Goal: Task Accomplishment & Management: Complete application form

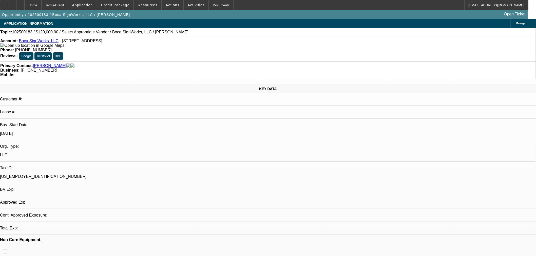
select select "0"
select select "2"
select select "0.1"
select select "4"
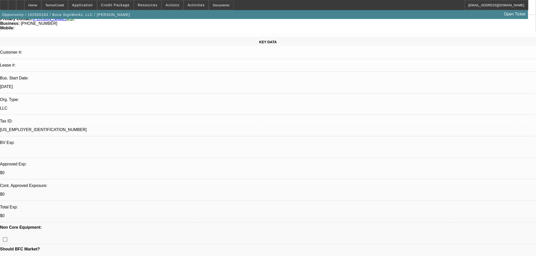
scroll to position [84, 0]
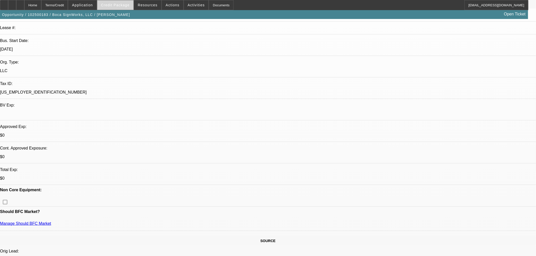
click at [128, 8] on span at bounding box center [115, 5] width 36 height 12
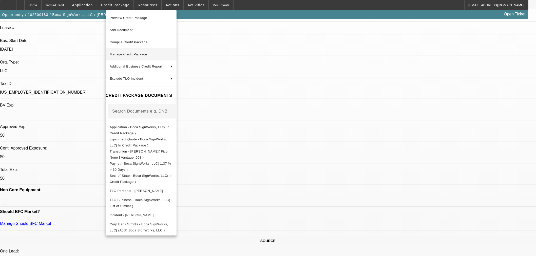
click at [126, 53] on span "Manage Credit Package" at bounding box center [128, 54] width 37 height 4
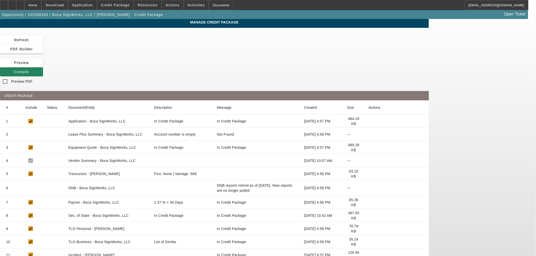
click at [368, 174] on icon at bounding box center [368, 174] width 0 height 0
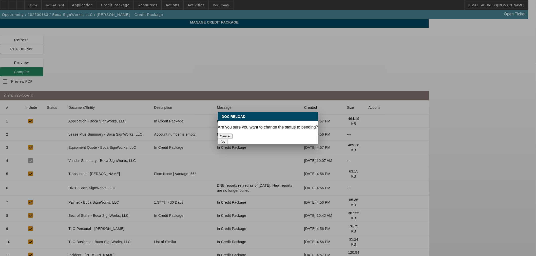
click at [227, 139] on button "Yes" at bounding box center [223, 141] width 10 height 5
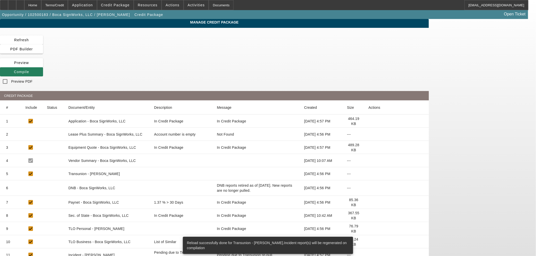
click at [14, 70] on icon at bounding box center [14, 72] width 0 height 4
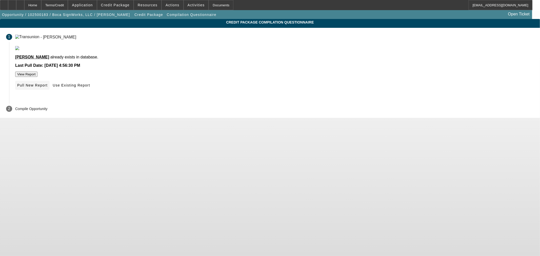
click at [48, 87] on span "Pull New Report" at bounding box center [32, 85] width 30 height 4
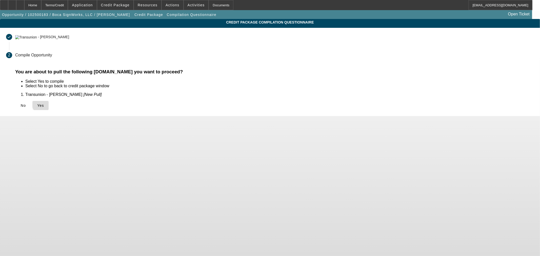
click at [44, 104] on span "Yes" at bounding box center [40, 106] width 7 height 4
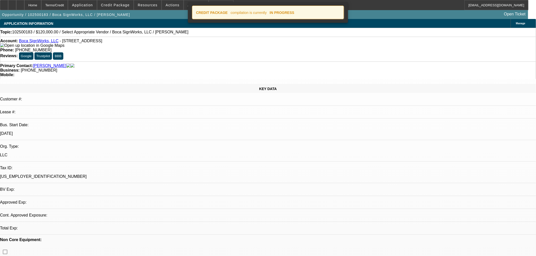
select select "0"
select select "2"
select select "0.1"
select select "4"
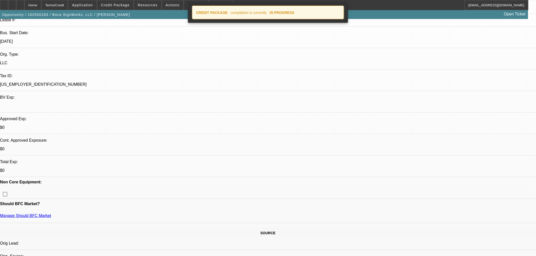
scroll to position [141, 0]
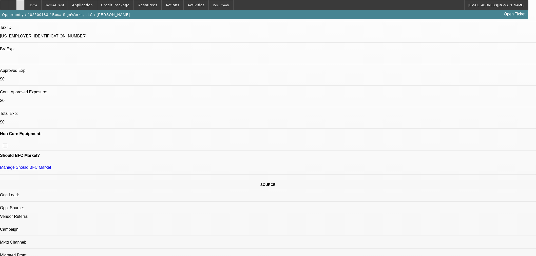
click at [20, 3] on icon at bounding box center [20, 3] width 0 height 0
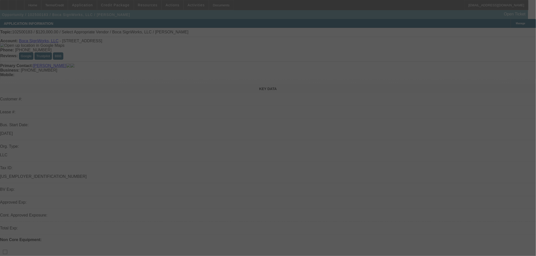
select select "0"
select select "2"
select select "0.1"
select select "4"
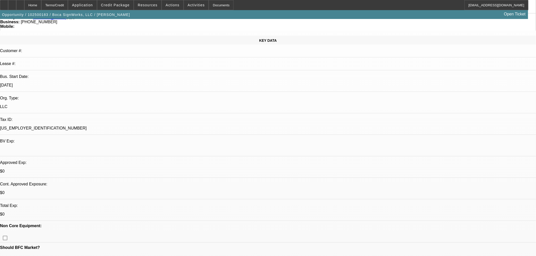
scroll to position [84, 0]
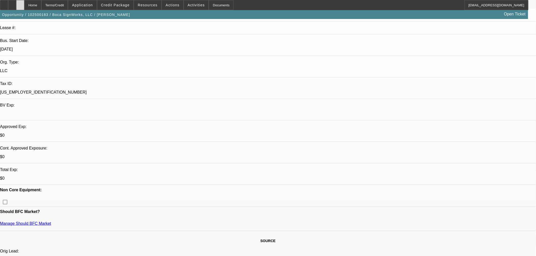
click at [24, 6] on div at bounding box center [20, 5] width 8 height 10
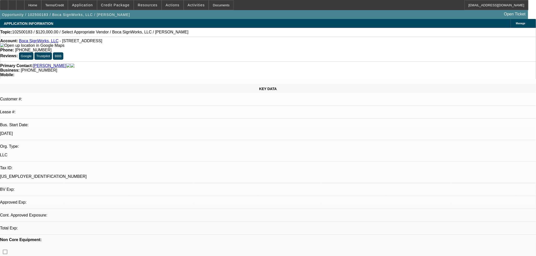
select select "0"
select select "2"
select select "0.1"
select select "4"
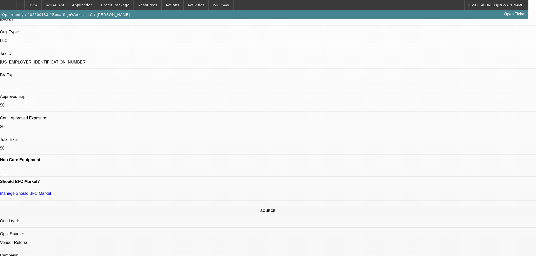
scroll to position [112, 0]
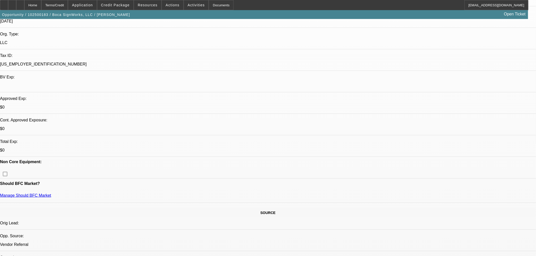
drag, startPoint x: 204, startPoint y: 199, endPoint x: 204, endPoint y: 203, distance: 4.3
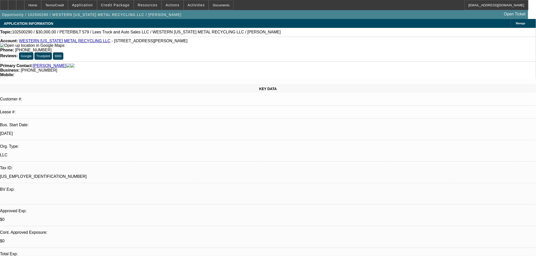
select select "0"
select select "3"
select select "0"
select select "6"
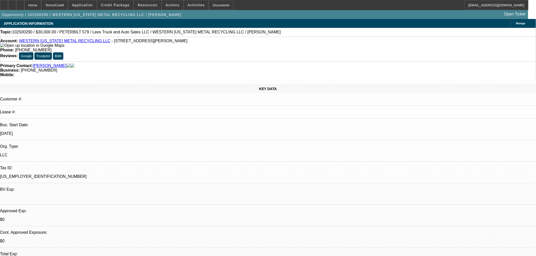
select select "0"
select select "3"
select select "0"
select select "6"
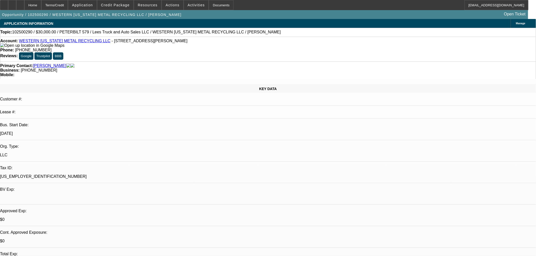
select select "0"
select select "3"
select select "0"
select select "6"
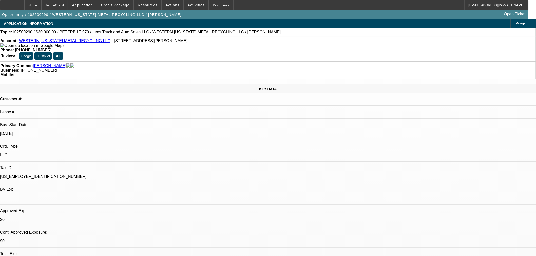
select select "0"
select select "3"
select select "0"
select select "6"
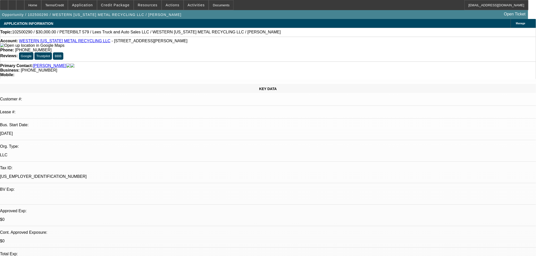
scroll to position [56, 0]
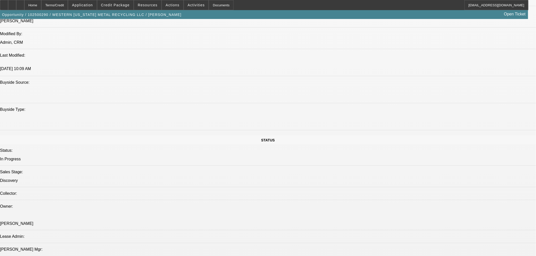
scroll to position [619, 0]
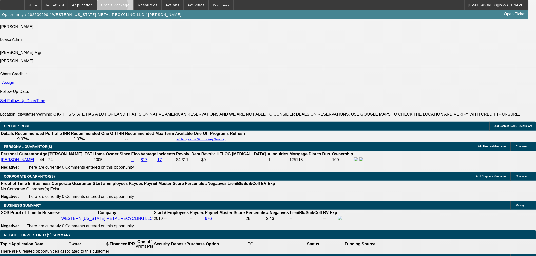
click at [118, 6] on span "Credit Package" at bounding box center [115, 5] width 29 height 4
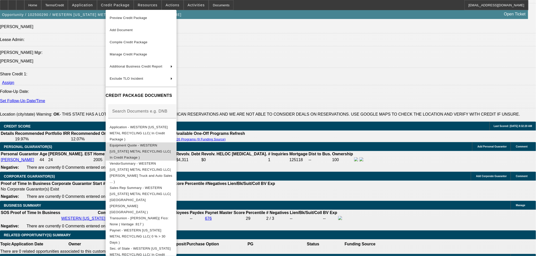
click at [141, 143] on span "Equipment Quote - WESTERN OKLAHOMA METAL RECYCLING LLC( In Credit Package )" at bounding box center [140, 151] width 61 height 16
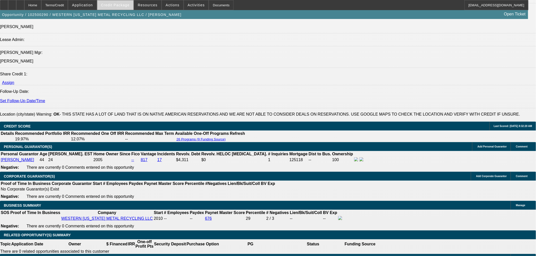
click at [115, 6] on span "Credit Package" at bounding box center [115, 5] width 29 height 4
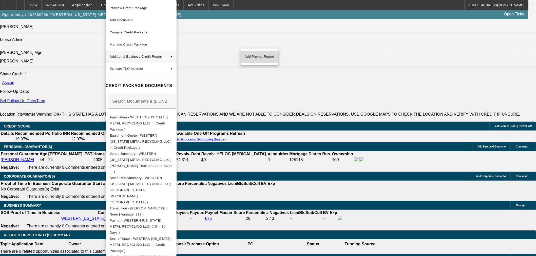
click at [249, 56] on span "Add Paynet Report" at bounding box center [260, 57] width 30 height 6
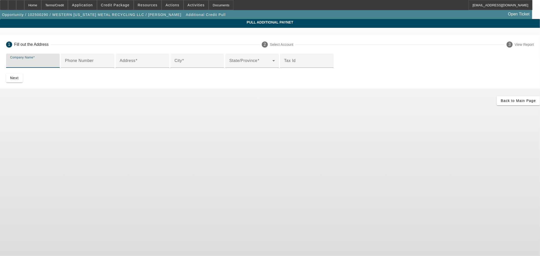
click at [56, 63] on input "Company Name" at bounding box center [33, 63] width 46 height 6
type input "Lee's Truck And Auto Sales LLC"
click at [135, 63] on mat-label "Address" at bounding box center [128, 60] width 16 height 4
click at [152, 66] on input "Address" at bounding box center [143, 63] width 46 height 6
type input "21349 HWY 33"
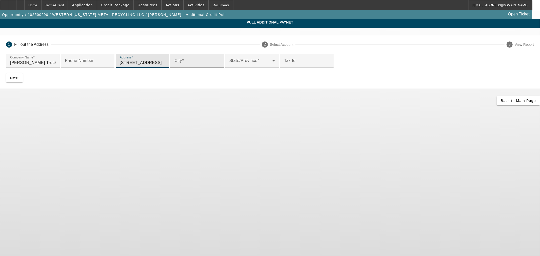
click at [174, 66] on input "City" at bounding box center [197, 63] width 46 height 6
click at [229, 68] on div "State/Province" at bounding box center [252, 61] width 46 height 14
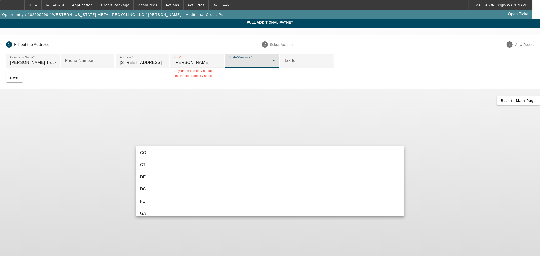
scroll to position [112, 0]
click at [153, 119] on div at bounding box center [270, 128] width 540 height 256
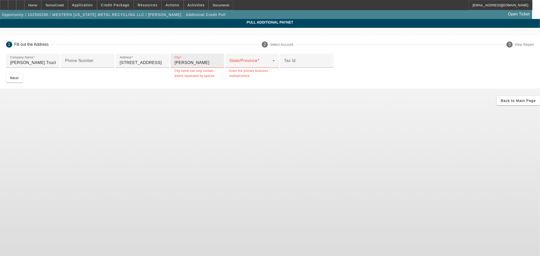
drag, startPoint x: 153, startPoint y: 121, endPoint x: 152, endPoint y: 123, distance: 2.6
click at [174, 66] on input "Butler" at bounding box center [197, 63] width 46 height 6
type input "Butler"
click at [229, 66] on span at bounding box center [250, 63] width 43 height 6
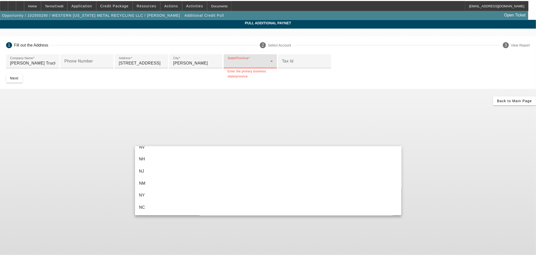
scroll to position [394, 0]
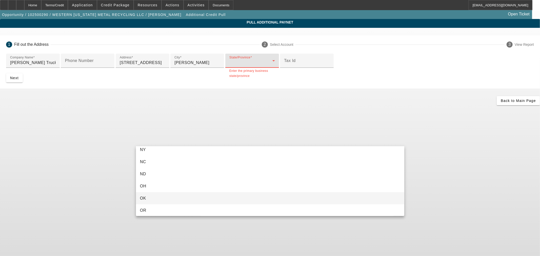
click at [164, 196] on mat-option "OK" at bounding box center [270, 198] width 268 height 12
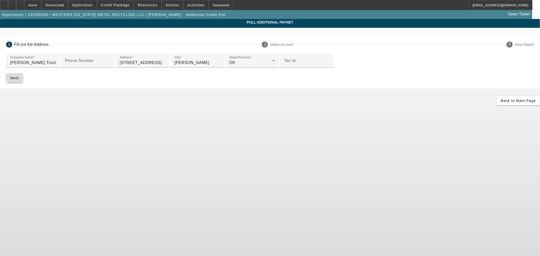
click at [23, 84] on span "submit" at bounding box center [14, 78] width 17 height 12
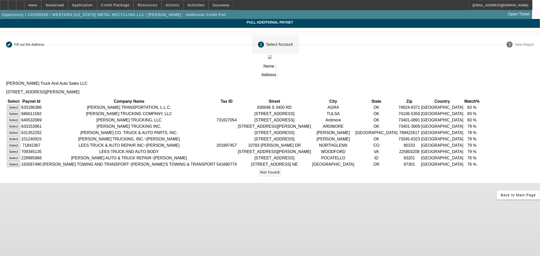
click at [280, 174] on span "Not Found" at bounding box center [269, 172] width 19 height 4
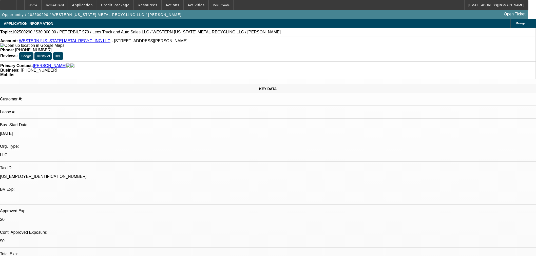
select select "0"
select select "3"
select select "0"
select select "6"
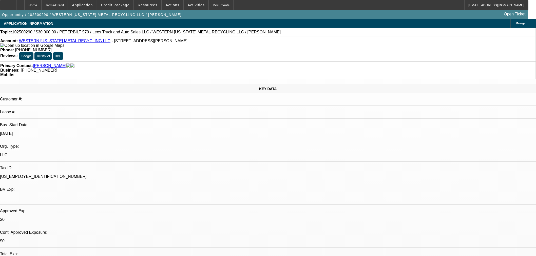
select select "0"
select select "3"
select select "0"
select select "6"
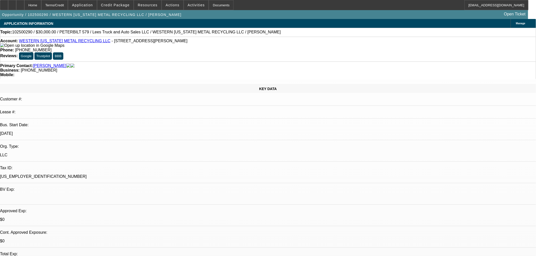
select select "0"
select select "3"
select select "0"
select select "6"
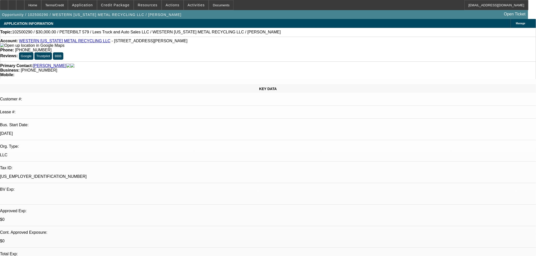
select select "0"
select select "3"
select select "0"
select select "6"
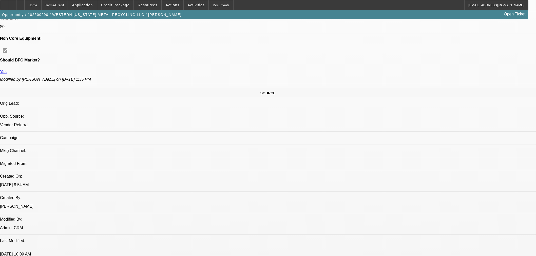
scroll to position [281, 0]
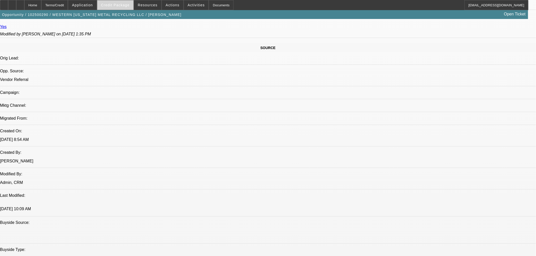
click at [127, 4] on span "Credit Package" at bounding box center [115, 5] width 29 height 4
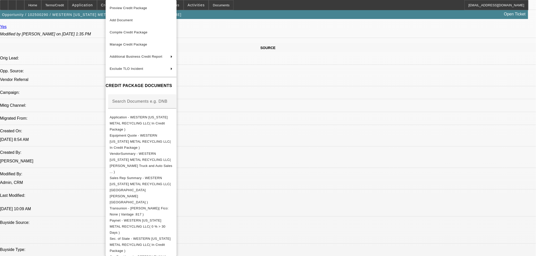
click at [138, 19] on span "Add Document" at bounding box center [141, 20] width 63 height 6
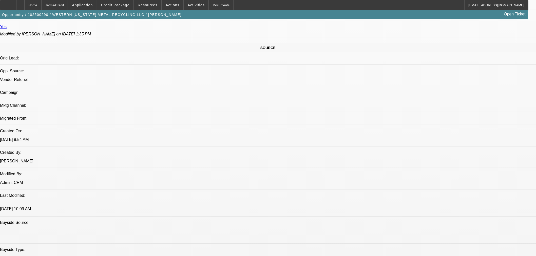
click at [113, 4] on span "Credit Package" at bounding box center [115, 5] width 29 height 4
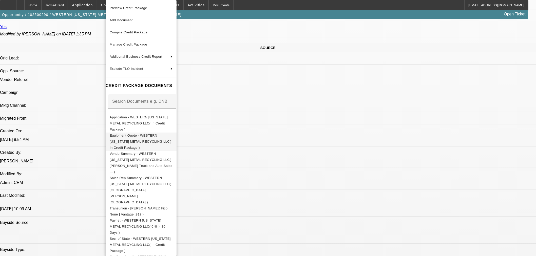
click at [132, 134] on span "Equipment Quote - WESTERN OKLAHOMA METAL RECYCLING LLC( In Credit Package )" at bounding box center [140, 142] width 61 height 16
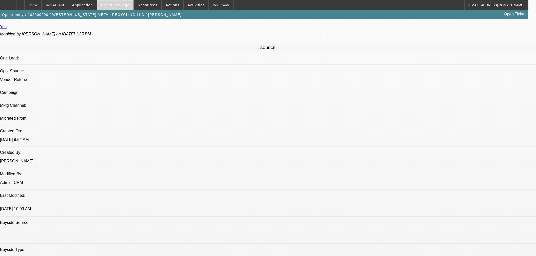
click at [117, 5] on span "Credit Package" at bounding box center [115, 5] width 29 height 4
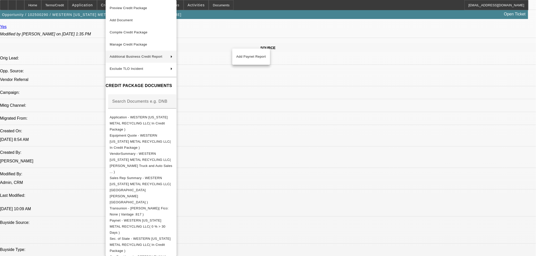
click at [256, 59] on span "Add Paynet Report" at bounding box center [251, 57] width 30 height 6
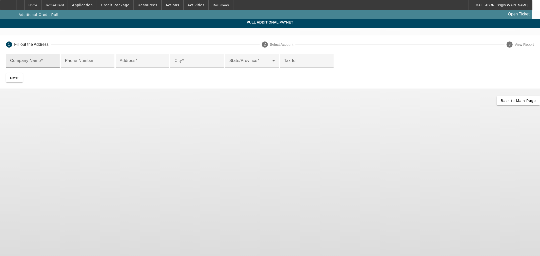
click at [56, 63] on input "Company Name" at bounding box center [33, 63] width 46 height 6
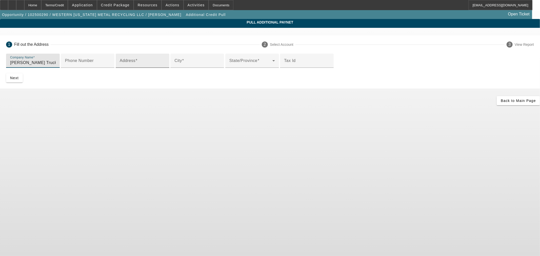
type input "Lee's Truck and Auto Sales"
click at [165, 66] on input "Address" at bounding box center [143, 63] width 46 height 6
type input "21349 HWY 33"
click at [175, 66] on input "City" at bounding box center [197, 63] width 46 height 6
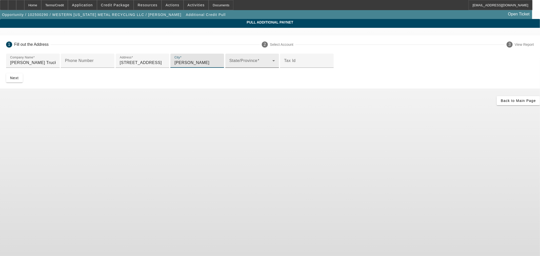
type input "Butler"
click at [256, 66] on span at bounding box center [250, 63] width 43 height 6
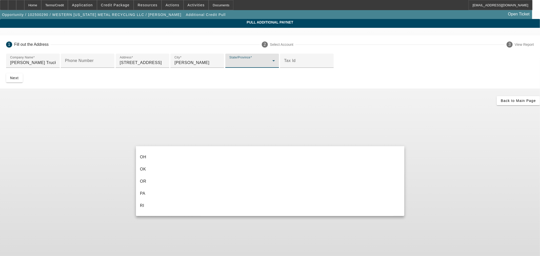
scroll to position [422, 0]
click at [163, 169] on mat-option "OK" at bounding box center [270, 170] width 268 height 12
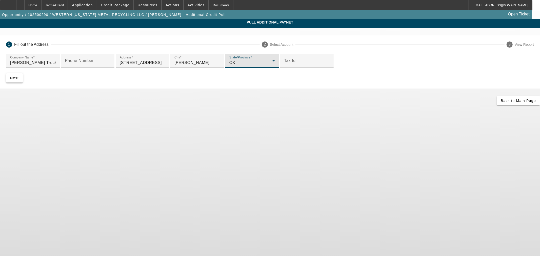
click at [19, 80] on span "Next" at bounding box center [14, 78] width 9 height 4
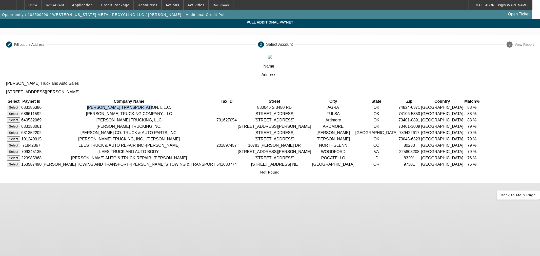
drag, startPoint x: 235, startPoint y: 79, endPoint x: 192, endPoint y: 78, distance: 42.5
click at [187, 105] on td "LEE TRANSPORTATION, L.L.C." at bounding box center [128, 108] width 173 height 6
copy td "LEE TRANSPORTATION, L.L.C."
drag, startPoint x: 384, startPoint y: 206, endPoint x: 354, endPoint y: 206, distance: 30.1
click at [501, 197] on span "Back to Main Page" at bounding box center [518, 195] width 35 height 4
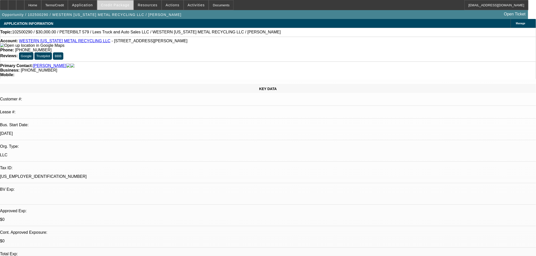
select select "0"
select select "3"
select select "0"
select select "6"
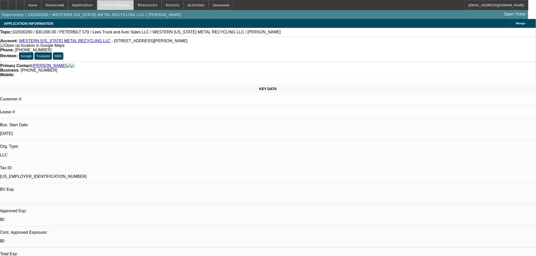
select select "0"
select select "3"
select select "0"
select select "6"
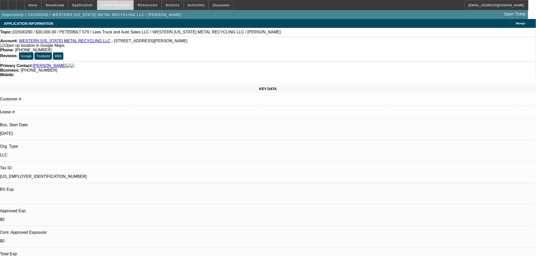
select select "0"
select select "3"
select select "0"
select select "6"
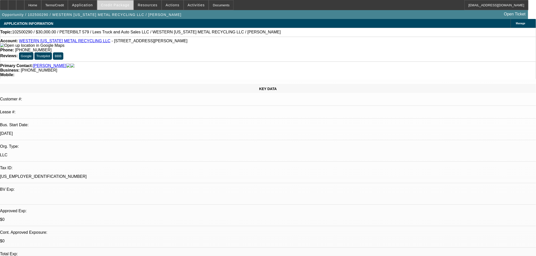
select select "0"
select select "3"
select select "0"
select select "6"
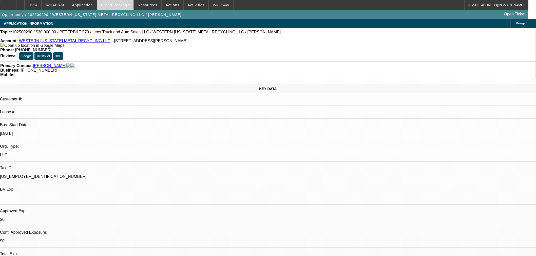
click at [126, 6] on span "Credit Package" at bounding box center [115, 5] width 29 height 4
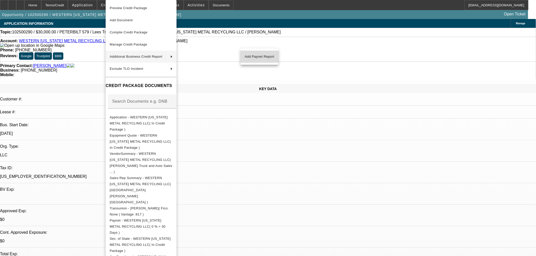
click at [268, 54] on span "Add Paynet Report" at bounding box center [260, 57] width 30 height 6
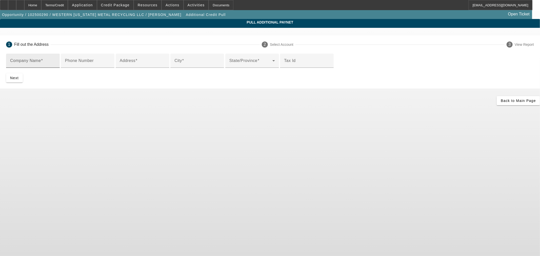
click at [56, 63] on input "Company Name" at bounding box center [33, 63] width 46 height 6
type input "Donald Lee"
click at [164, 66] on input "Address" at bounding box center [143, 63] width 46 height 6
type input "21349 Hwy 33"
click at [174, 66] on input "City" at bounding box center [197, 63] width 46 height 6
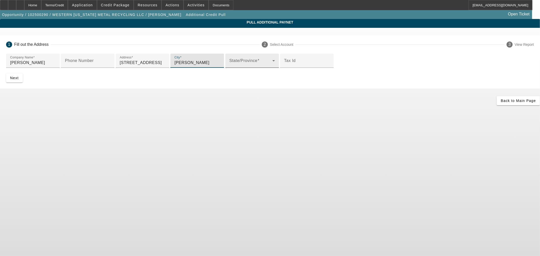
type input "Butler"
click at [229, 66] on span at bounding box center [250, 63] width 43 height 6
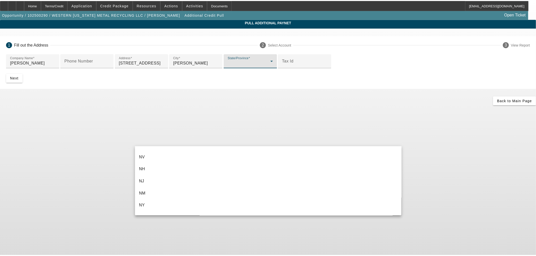
scroll to position [422, 0]
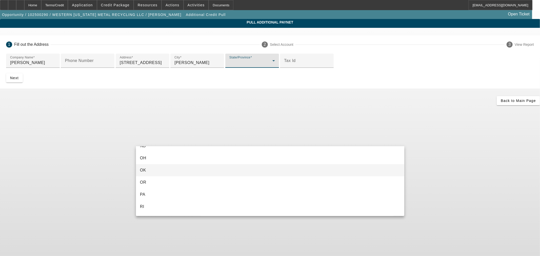
click at [156, 170] on mat-option "OK" at bounding box center [270, 170] width 268 height 12
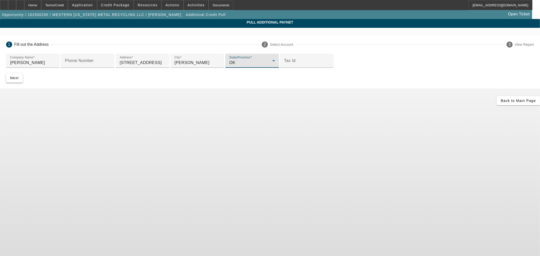
click at [23, 84] on span "submit" at bounding box center [14, 78] width 17 height 12
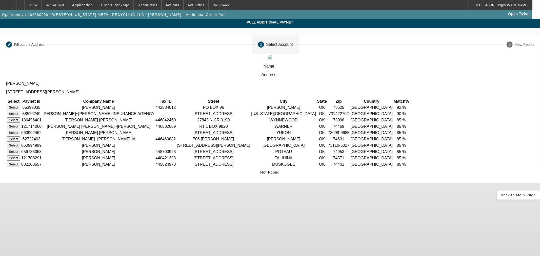
click at [20, 105] on button "Select" at bounding box center [13, 107] width 13 height 5
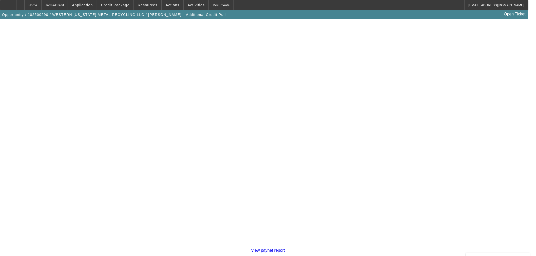
scroll to position [87, 0]
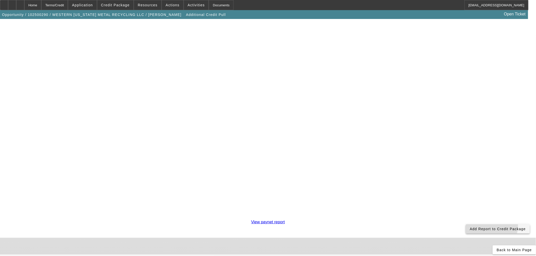
click at [466, 223] on span at bounding box center [498, 229] width 64 height 12
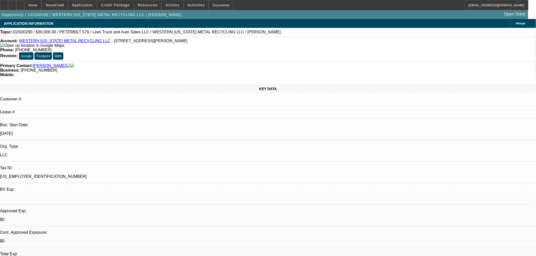
select select "0"
select select "3"
select select "0"
select select "6"
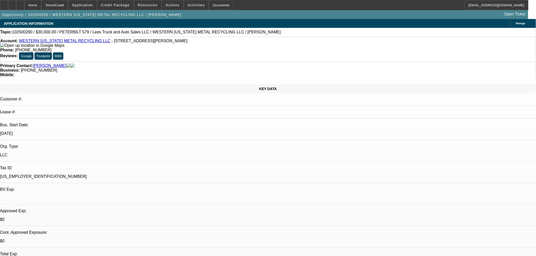
select select "0"
select select "3"
select select "0"
select select "6"
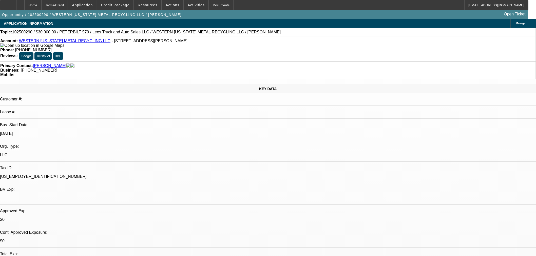
select select "0"
select select "3"
select select "0"
select select "6"
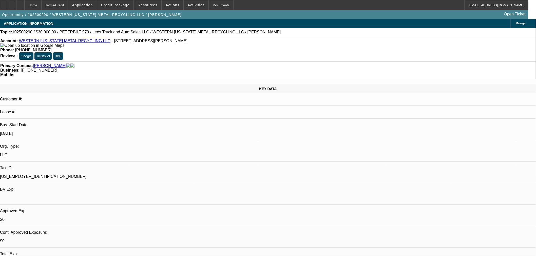
select select "0"
select select "3"
select select "0"
select select "6"
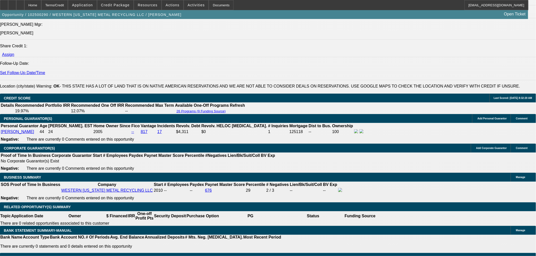
scroll to position [676, 0]
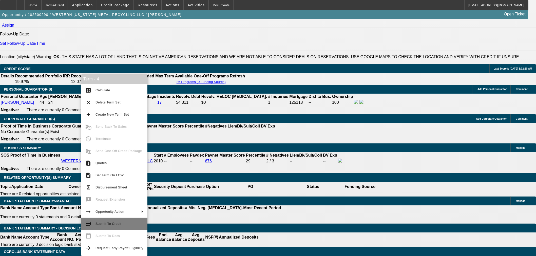
click at [96, 224] on span "Submit To Credit" at bounding box center [108, 224] width 26 height 4
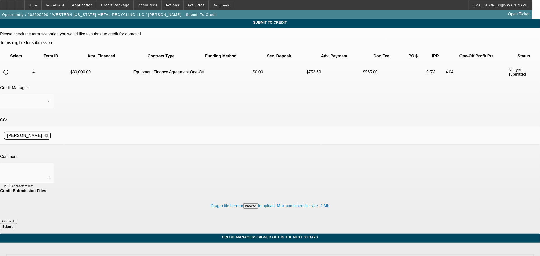
click at [11, 67] on input "radio" at bounding box center [6, 72] width 10 height 10
radio input "true"
click at [50, 167] on textarea at bounding box center [27, 173] width 46 height 12
paste textarea "https://www.facebook.com/groups/1422437068009669/"
click at [50, 167] on textarea "Vendor SOS added and they use Facebook for their listings https://www.facebook.…" at bounding box center [27, 173] width 46 height 12
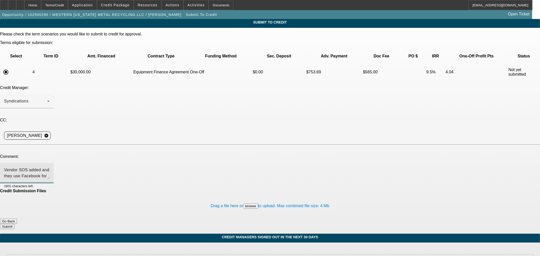
click at [50, 167] on textarea "Vendor SOS added and they use Facebook for their listings https://www.facebook.…" at bounding box center [27, 173] width 46 height 12
type textarea "Vendor SOS added and they use Facebook for their listings https://www.facebook.…"
click at [14, 224] on button "Submit" at bounding box center [7, 226] width 14 height 5
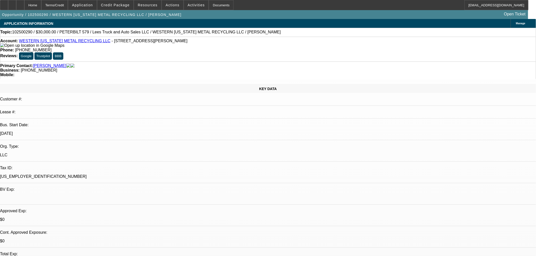
select select "0"
select select "3"
select select "0"
select select "6"
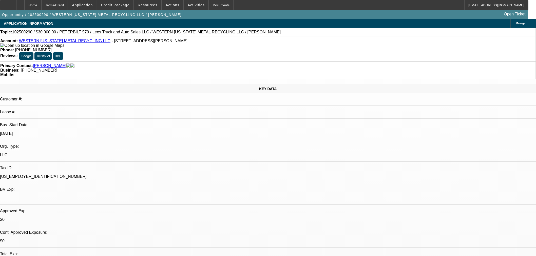
select select "0"
select select "3"
select select "0"
select select "6"
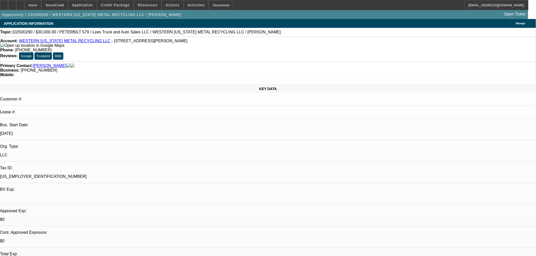
select select "0"
select select "3"
select select "0"
select select "6"
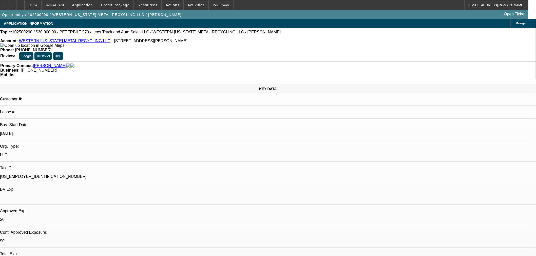
select select "0"
select select "3"
select select "0"
select select "6"
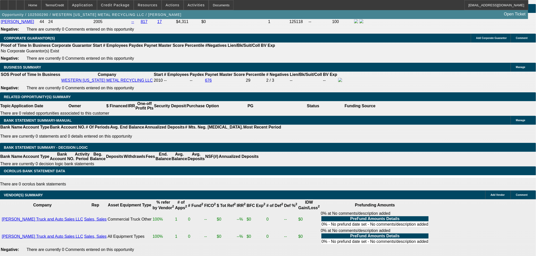
scroll to position [759, 0]
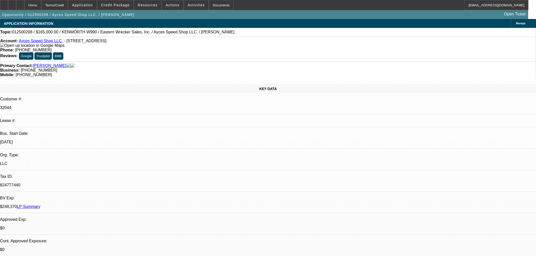
select select "0"
select select "2"
select select "0"
select select "6"
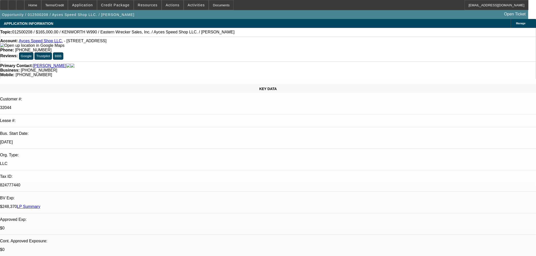
select select "0"
select select "2"
select select "0"
select select "6"
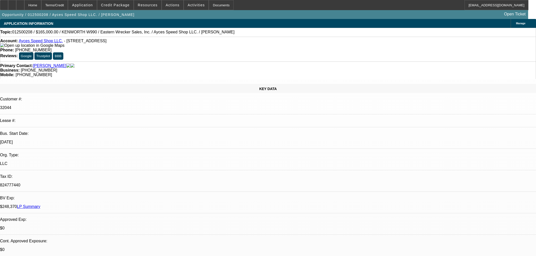
select select "0"
select select "2"
select select "0"
select select "6"
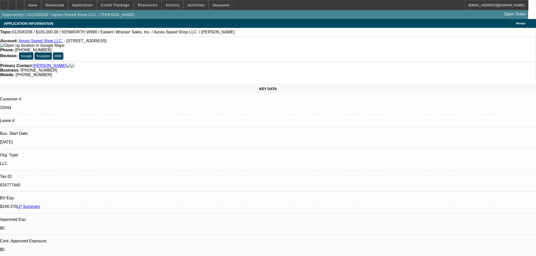
select select "0"
select select "2"
select select "0"
select select "6"
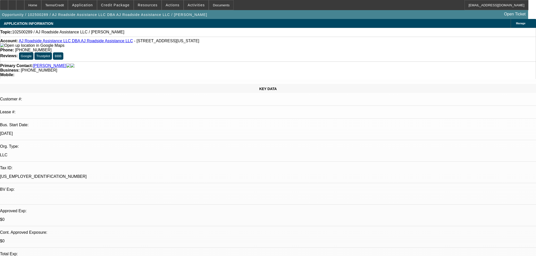
select select "0"
select select "2"
select select "0.1"
select select "4"
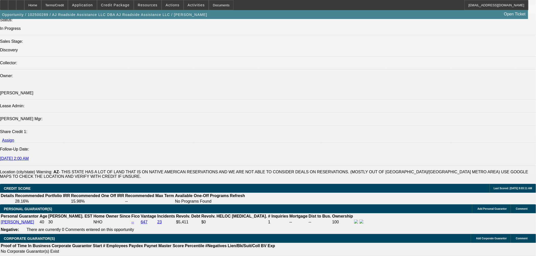
scroll to position [619, 0]
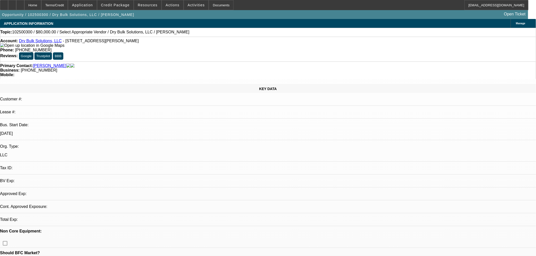
select select "0"
select select "2"
select select "0.1"
select select "4"
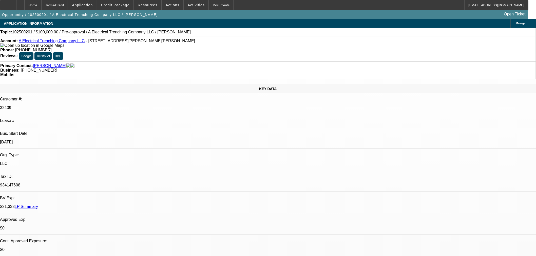
select select "0"
select select "2"
select select "0.1"
select select "4"
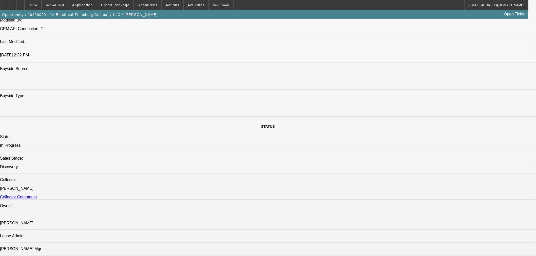
scroll to position [366, 0]
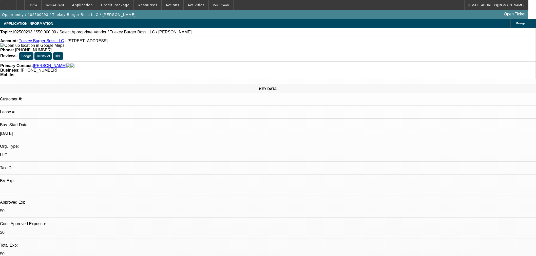
select select "0"
select select "2"
select select "0.1"
select select "4"
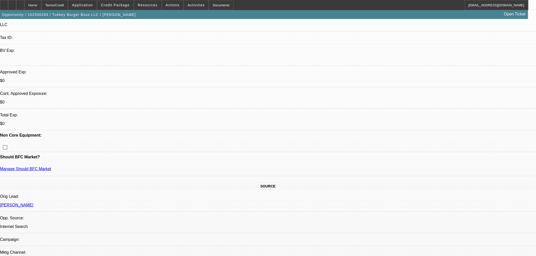
scroll to position [56, 0]
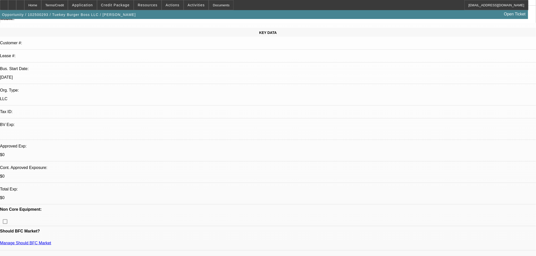
click at [166, 4] on span "Actions" at bounding box center [173, 5] width 14 height 4
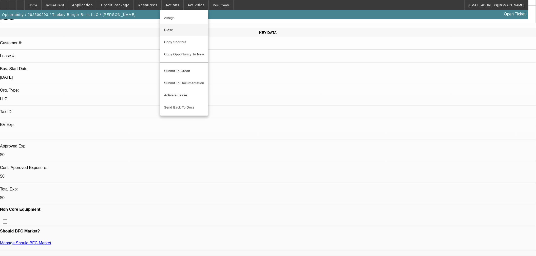
click at [171, 32] on span "Close" at bounding box center [184, 30] width 40 height 6
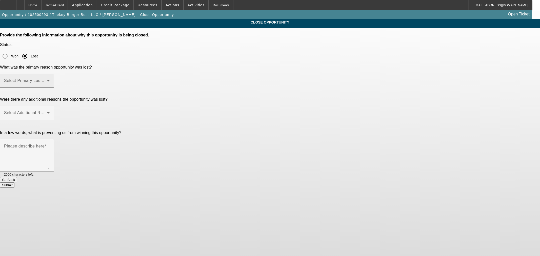
click at [47, 80] on span at bounding box center [25, 83] width 43 height 6
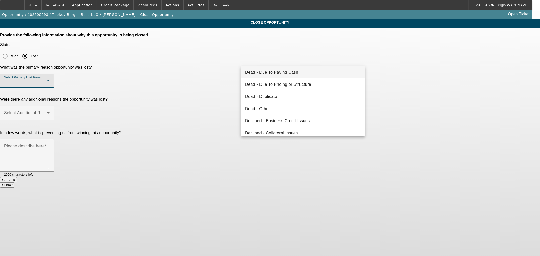
scroll to position [68, 0]
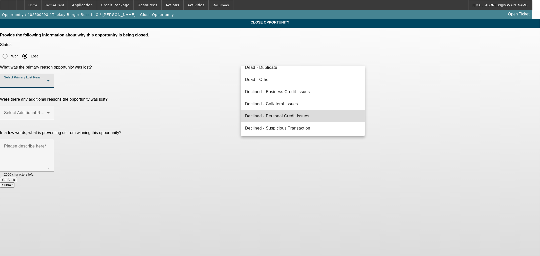
drag, startPoint x: 308, startPoint y: 116, endPoint x: 164, endPoint y: 116, distance: 143.5
click at [307, 116] on span "Declined - Personal Credit Issues" at bounding box center [277, 116] width 64 height 6
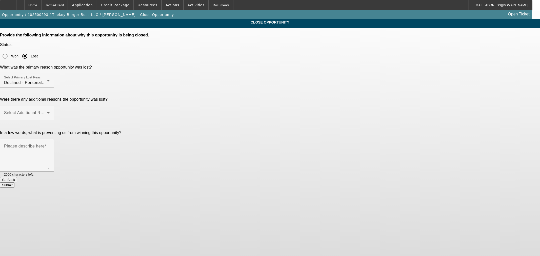
click at [217, 131] on div "In a few words, what is preventing us from winning this opportunity? Please des…" at bounding box center [270, 154] width 540 height 47
click at [50, 106] on div "Select Additional Reasons" at bounding box center [27, 113] width 46 height 14
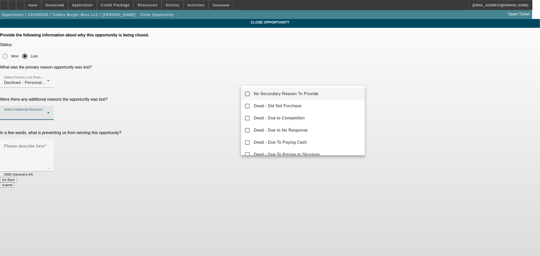
click at [249, 96] on mat-option "No Secondary Reason To Provide" at bounding box center [303, 94] width 124 height 12
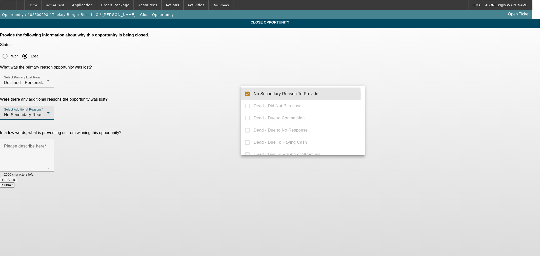
click at [213, 117] on div at bounding box center [270, 128] width 540 height 256
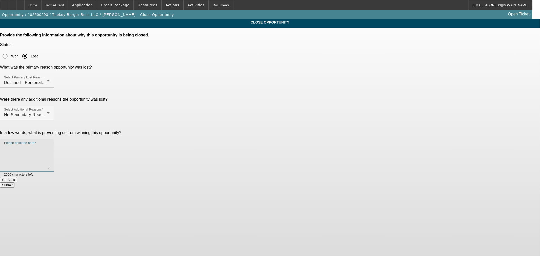
click at [50, 145] on textarea "Please describe here" at bounding box center [27, 157] width 46 height 24
type textarea "Bad personal credit food truck start up."
click at [14, 183] on button "Submit" at bounding box center [7, 185] width 14 height 5
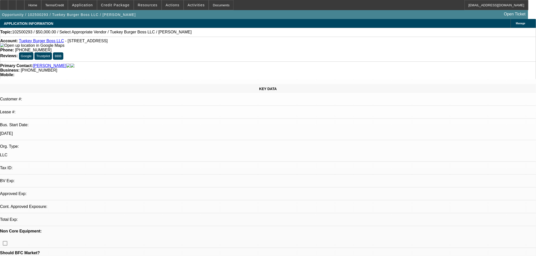
select select "0"
select select "2"
select select "0.1"
select select "4"
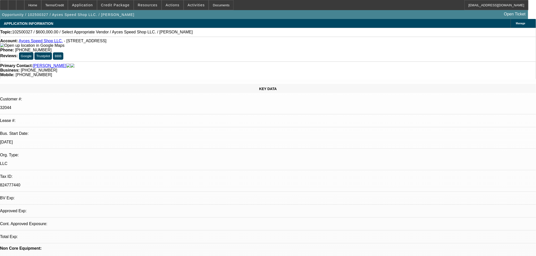
select select "0"
select select "2"
select select "0.1"
select select "4"
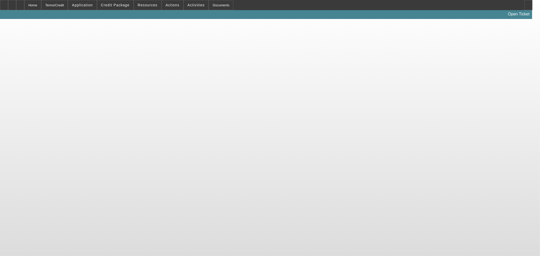
select select "0"
select select "2"
select select "0.1"
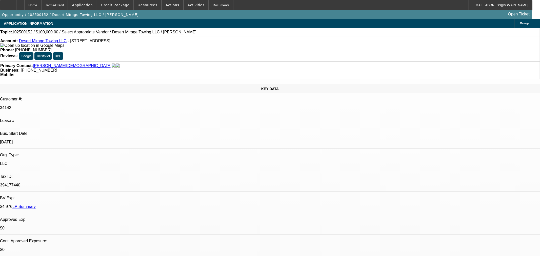
select select "4"
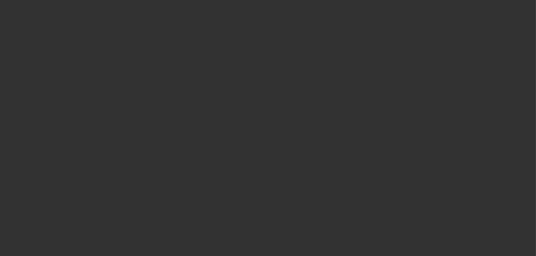
select select "0"
select select "3"
select select "0"
select select "6"
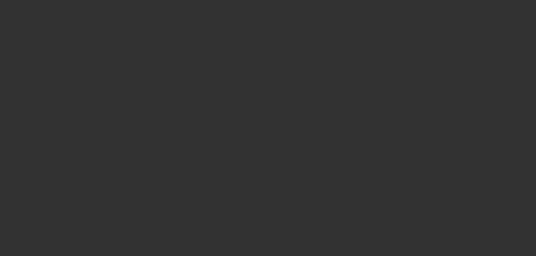
select select "0"
select select "3"
select select "0"
select select "6"
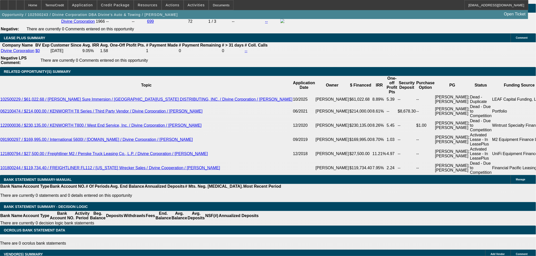
scroll to position [873, 0]
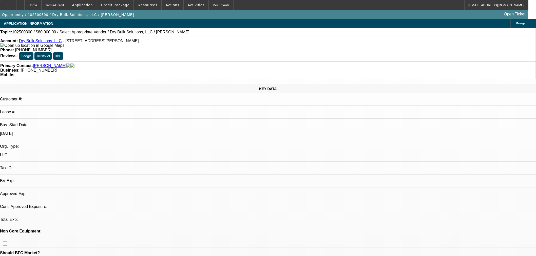
select select "0"
select select "2"
select select "0.1"
select select "4"
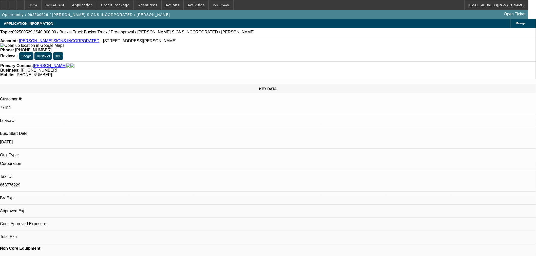
select select "0"
select select "3"
select select "0"
select select "6"
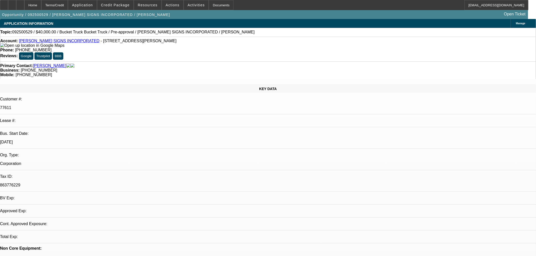
select select "0"
select select "3"
select select "0"
select select "6"
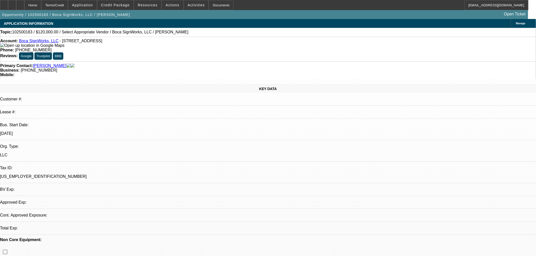
select select "0"
select select "2"
select select "0.1"
select select "4"
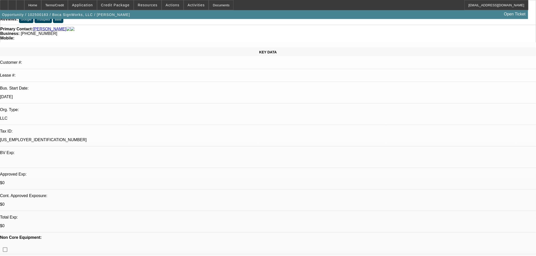
scroll to position [84, 0]
